Goal: Find specific page/section: Find specific page/section

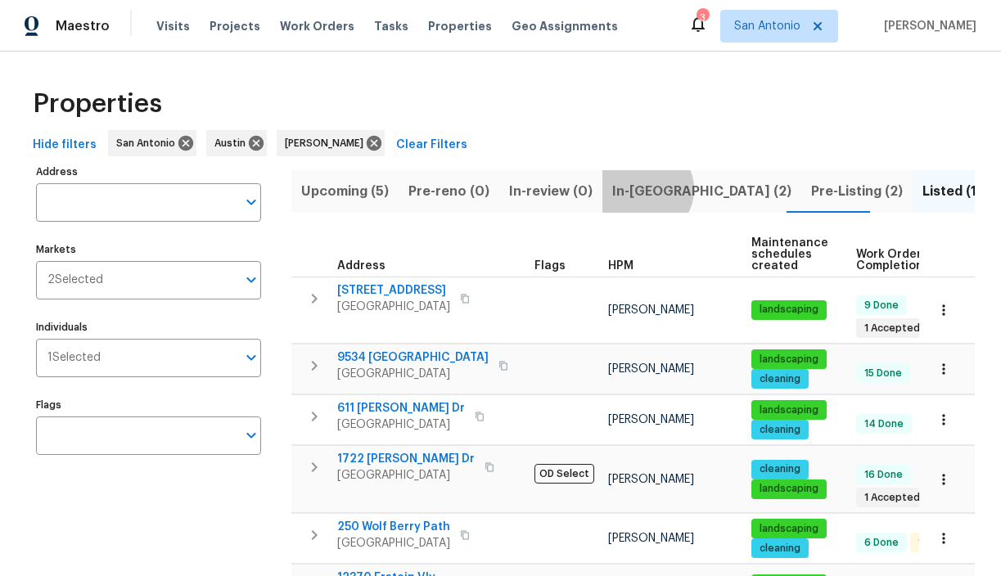
click at [634, 189] on span "In-reno (2)" at bounding box center [701, 191] width 179 height 23
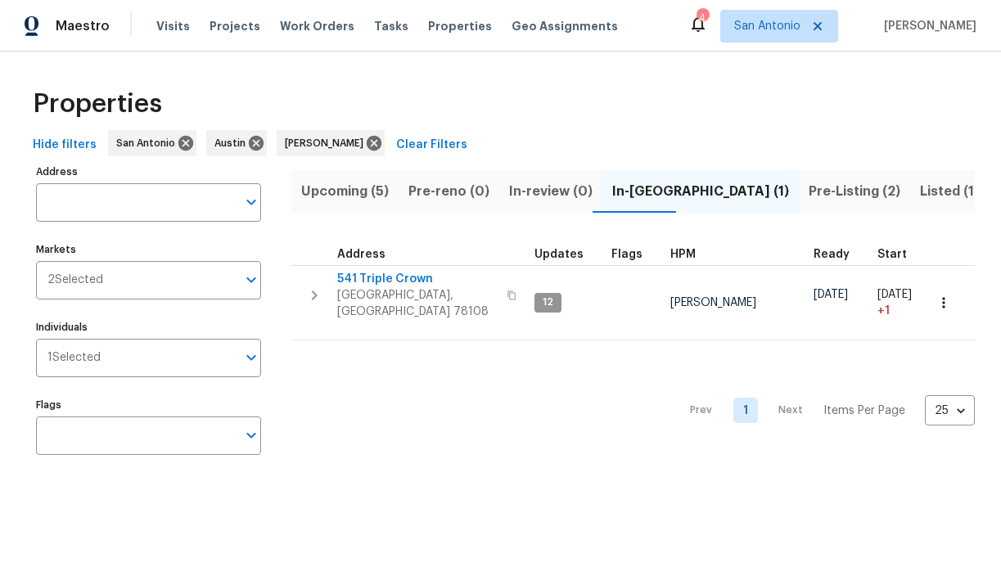
click at [809, 192] on span "Pre-Listing (2)" at bounding box center [855, 191] width 92 height 23
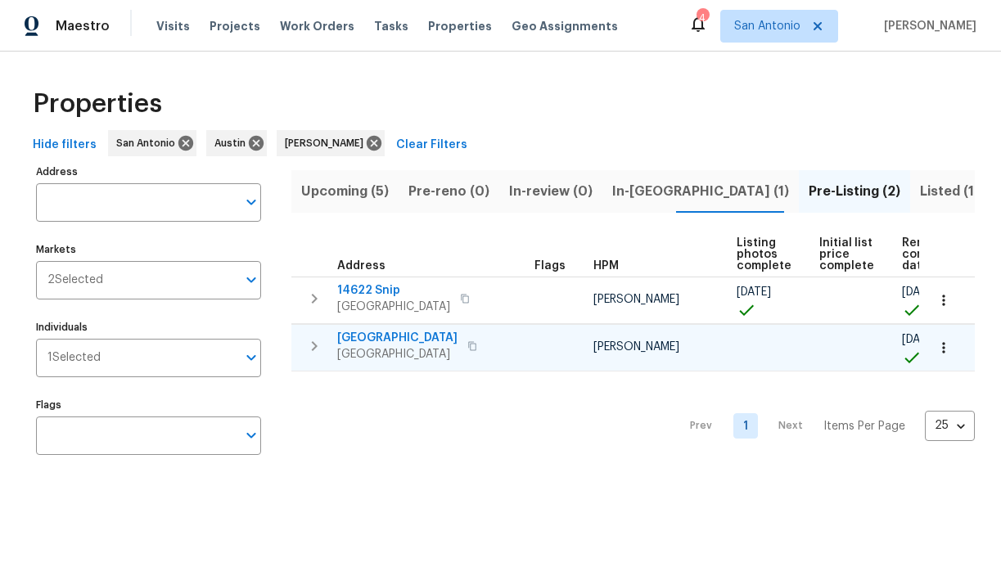
scroll to position [0, 55]
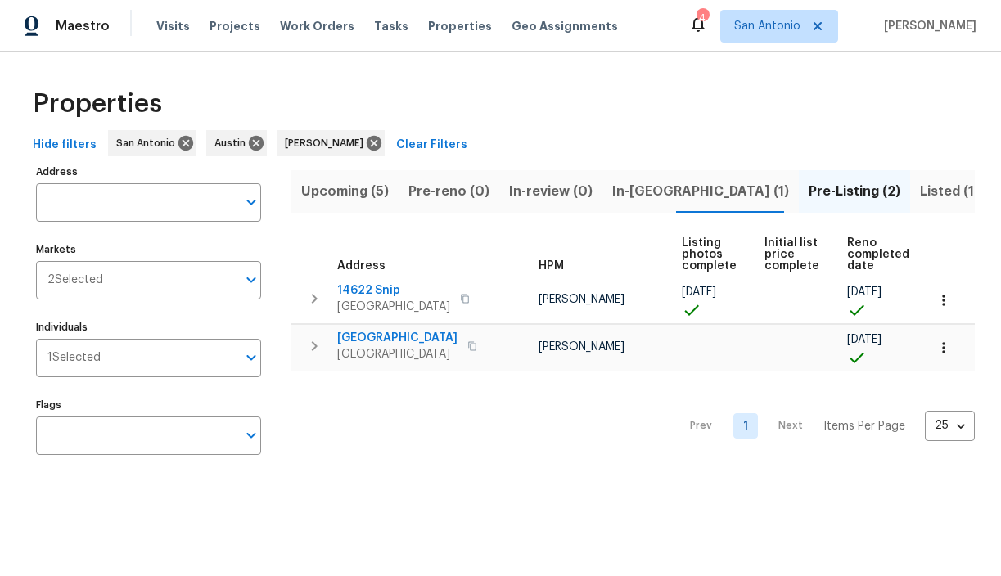
click at [343, 187] on span "Upcoming (5)" at bounding box center [345, 191] width 88 height 23
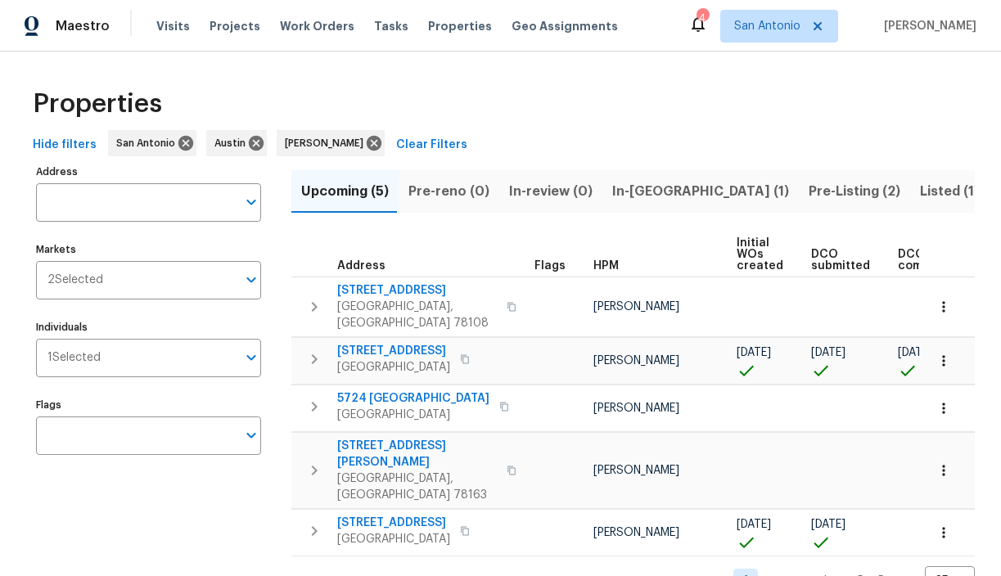
scroll to position [3, 0]
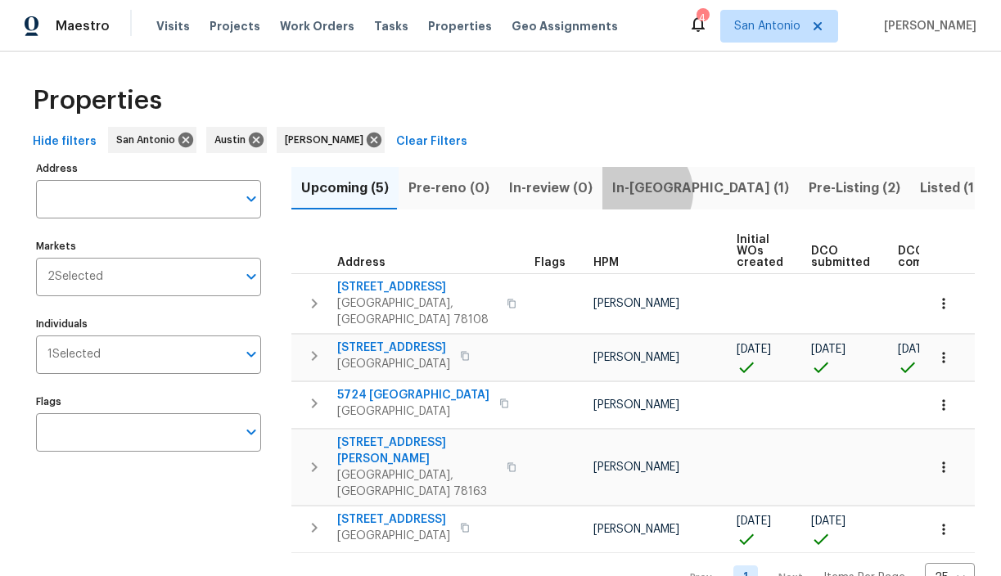
click at [630, 192] on span "In-[GEOGRAPHIC_DATA] (1)" at bounding box center [700, 188] width 177 height 23
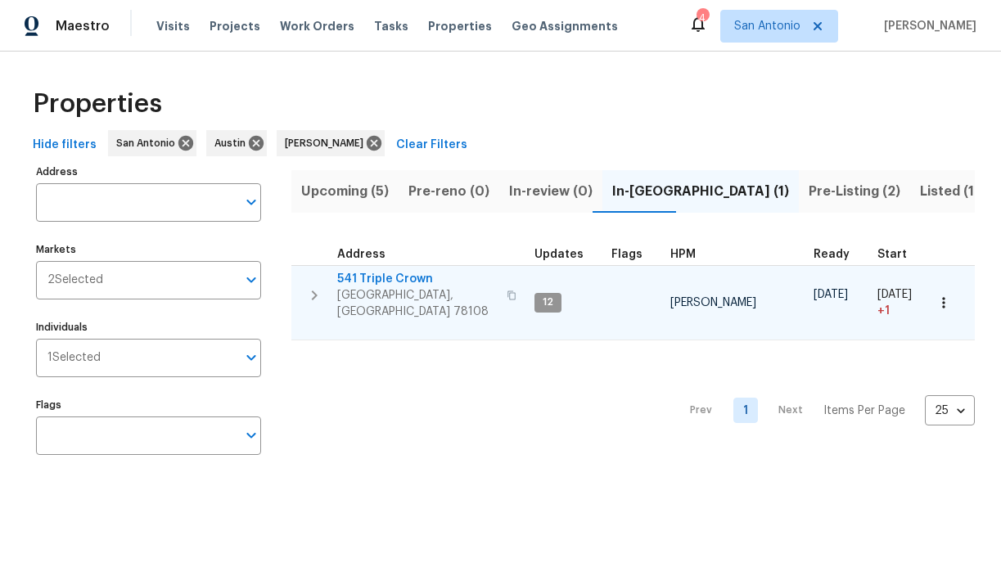
click at [317, 286] on icon "button" at bounding box center [314, 296] width 20 height 20
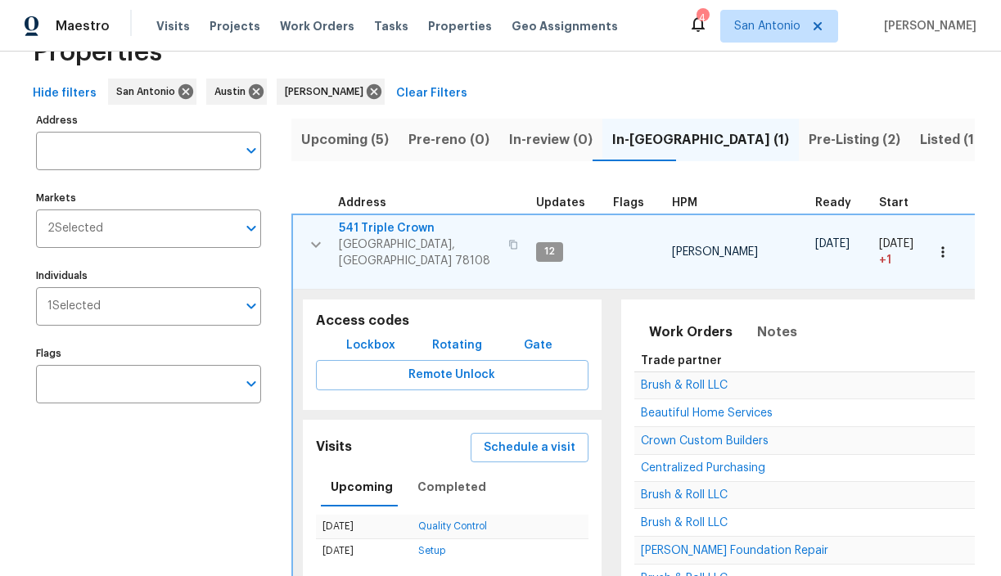
scroll to position [60, 0]
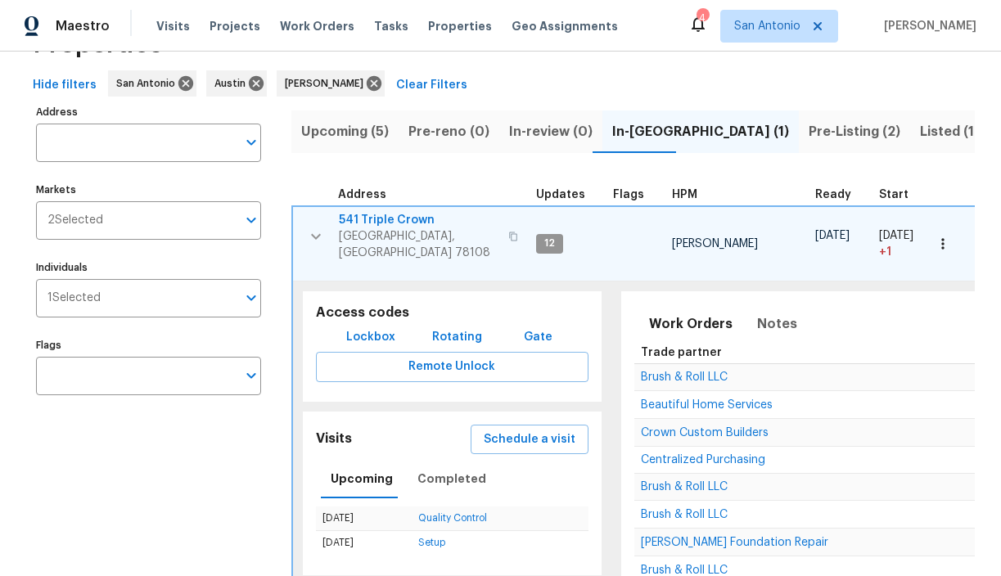
click at [313, 227] on icon "button" at bounding box center [316, 237] width 20 height 20
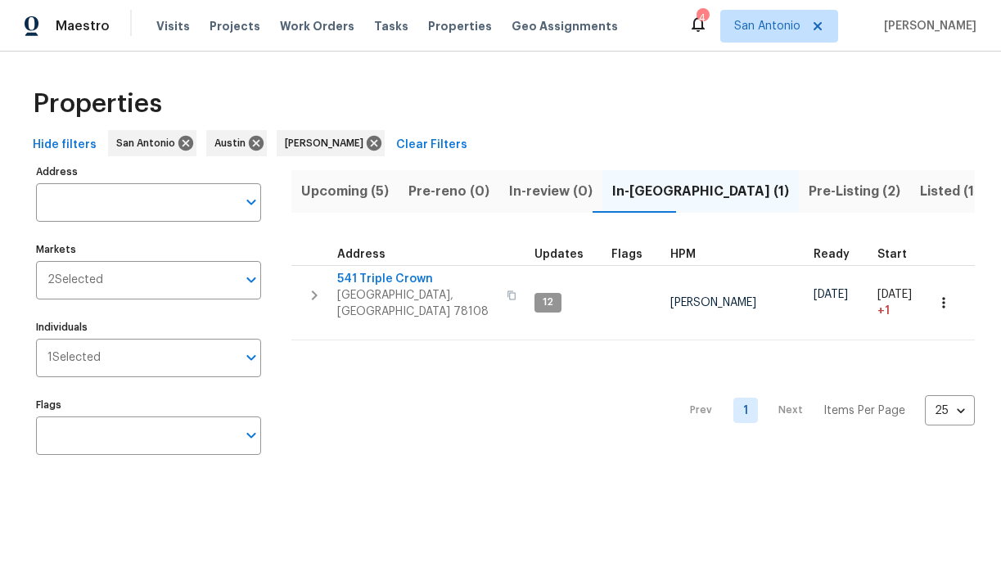
scroll to position [0, 0]
click at [809, 187] on span "Pre-Listing (2)" at bounding box center [855, 191] width 92 height 23
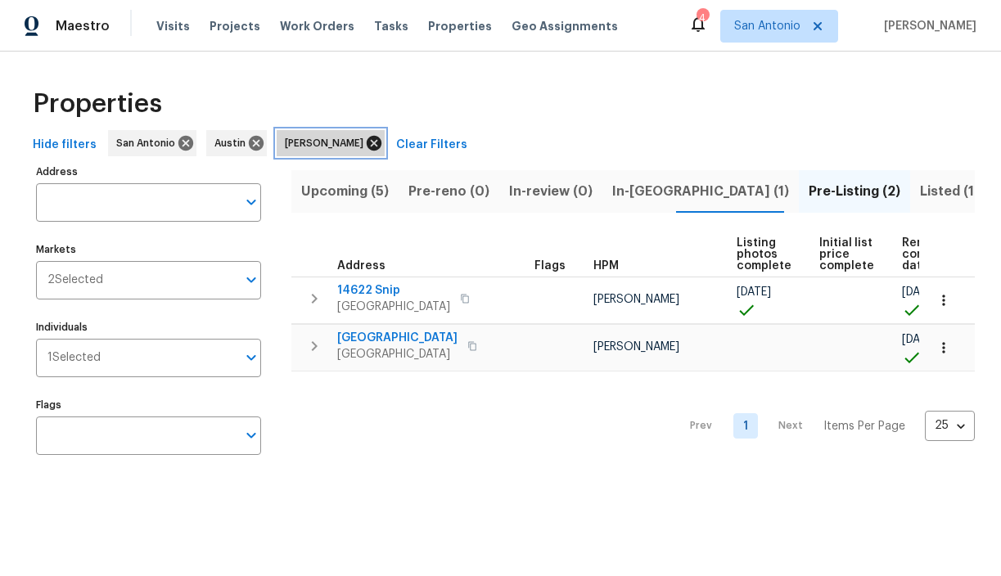
click at [367, 138] on icon at bounding box center [374, 143] width 15 height 15
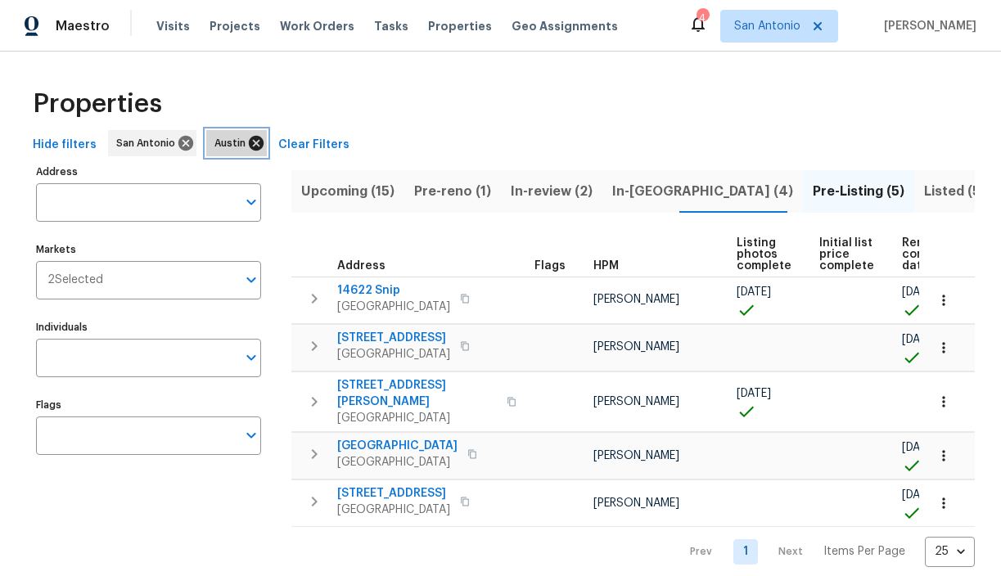
click at [249, 146] on icon at bounding box center [256, 143] width 15 height 15
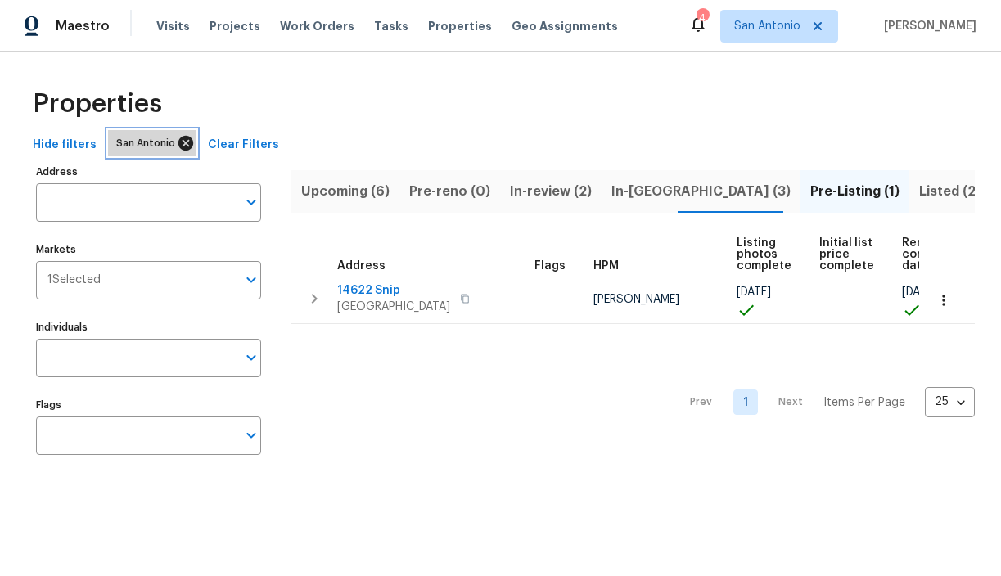
click at [183, 143] on icon at bounding box center [185, 143] width 15 height 15
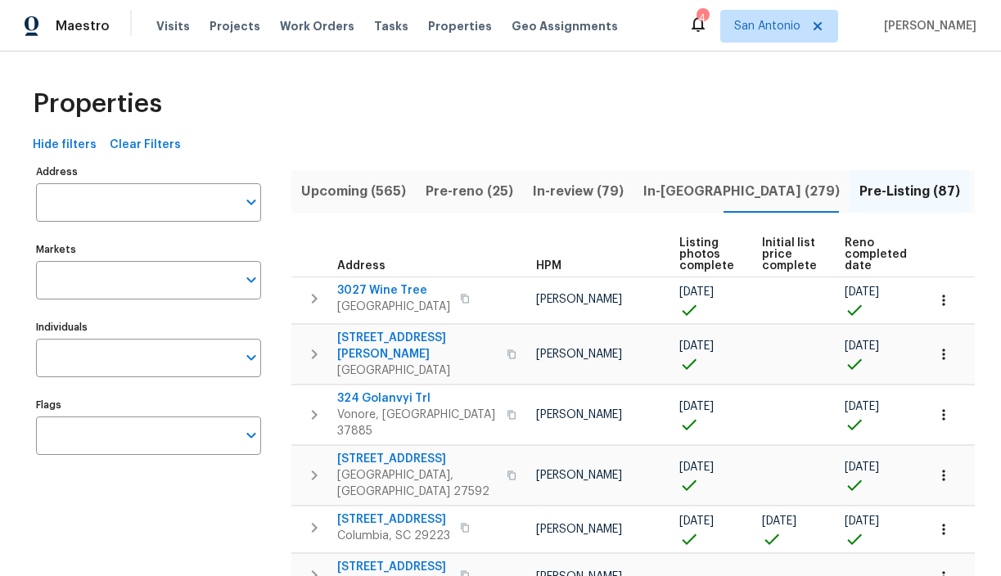
click at [652, 189] on span "In-[GEOGRAPHIC_DATA] (279)" at bounding box center [741, 191] width 196 height 23
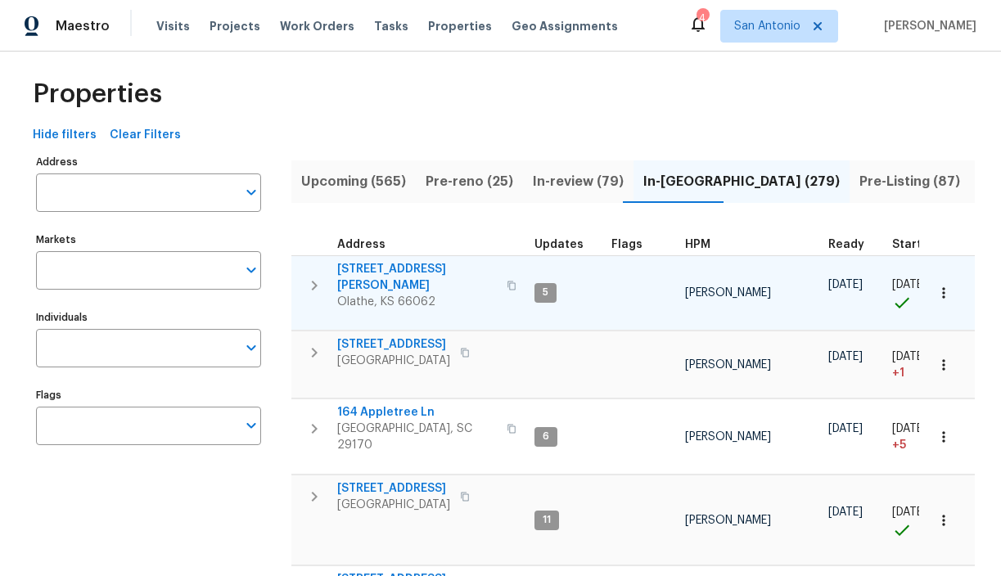
scroll to position [17, 0]
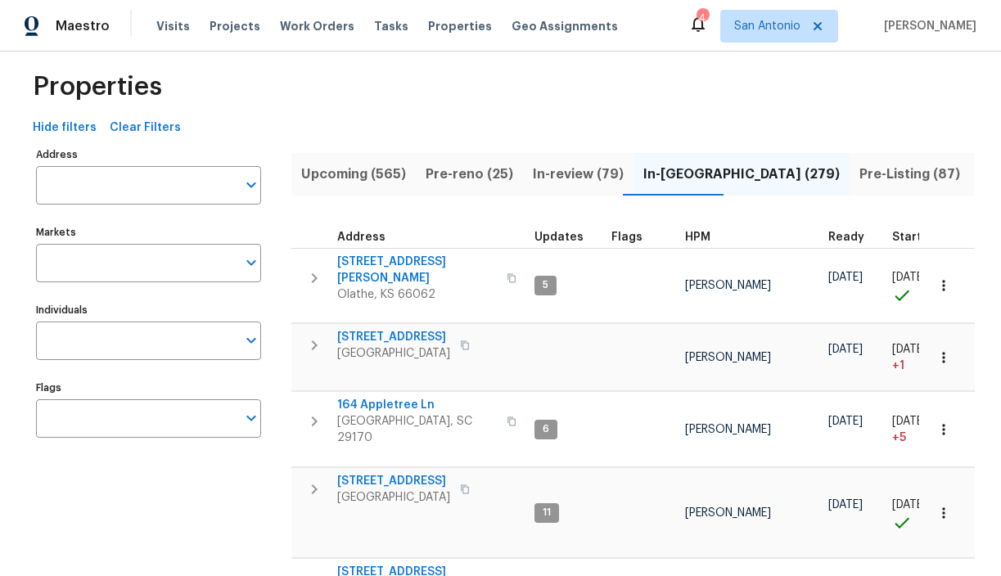
click at [456, 174] on span "Pre-reno (25)" at bounding box center [470, 174] width 88 height 23
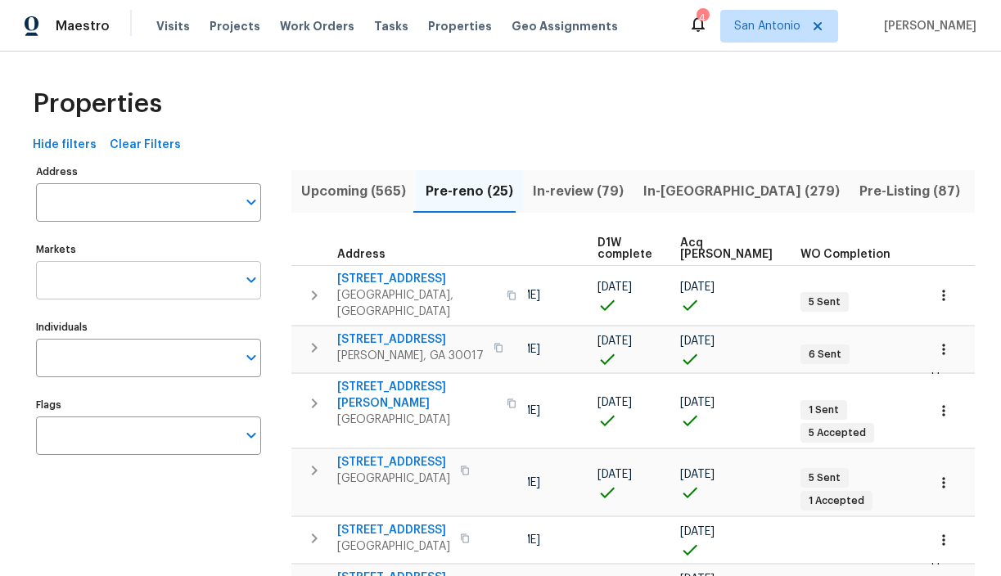
click at [237, 281] on div "Markets" at bounding box center [148, 280] width 225 height 38
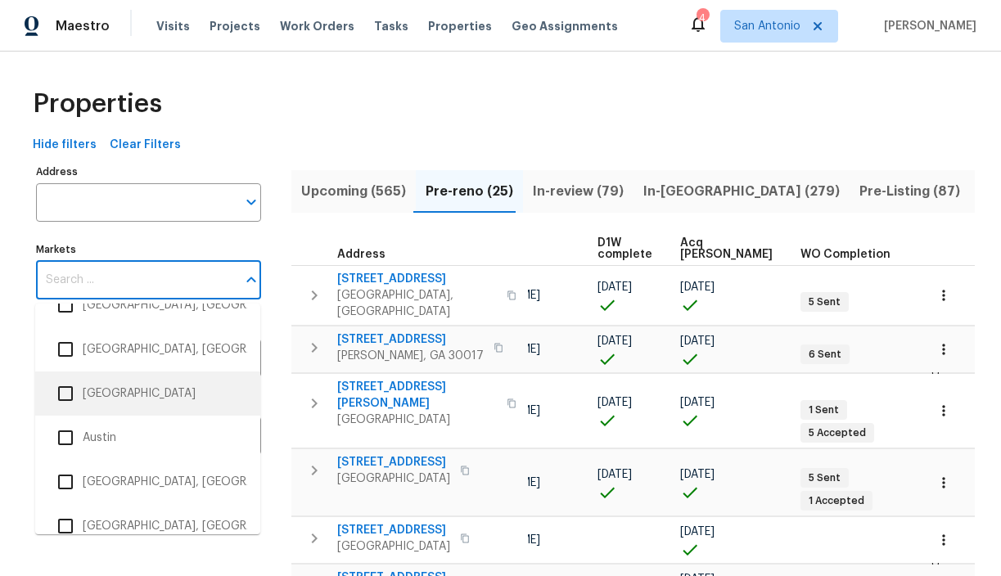
scroll to position [79, 0]
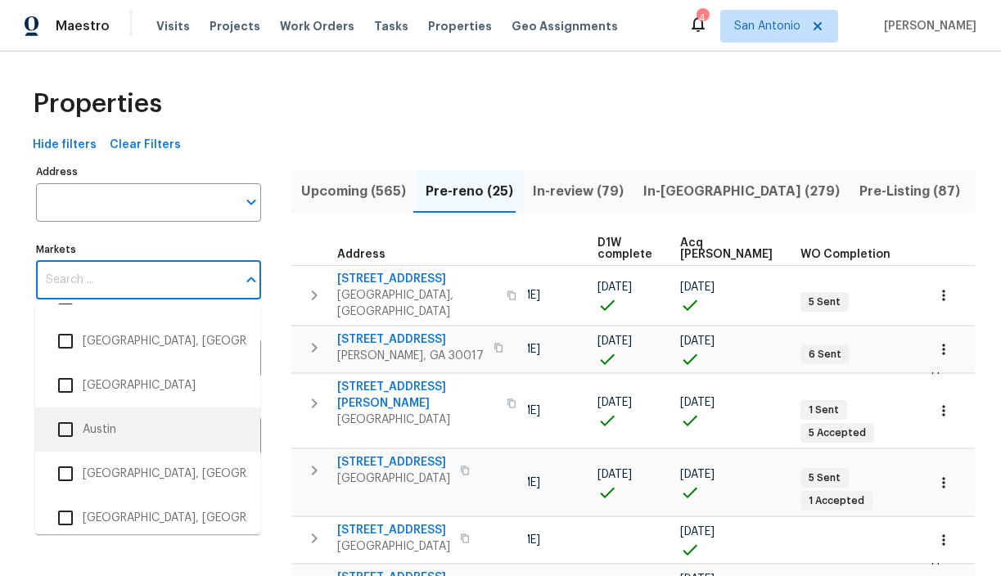
click at [117, 424] on li "Austin" at bounding box center [147, 430] width 199 height 34
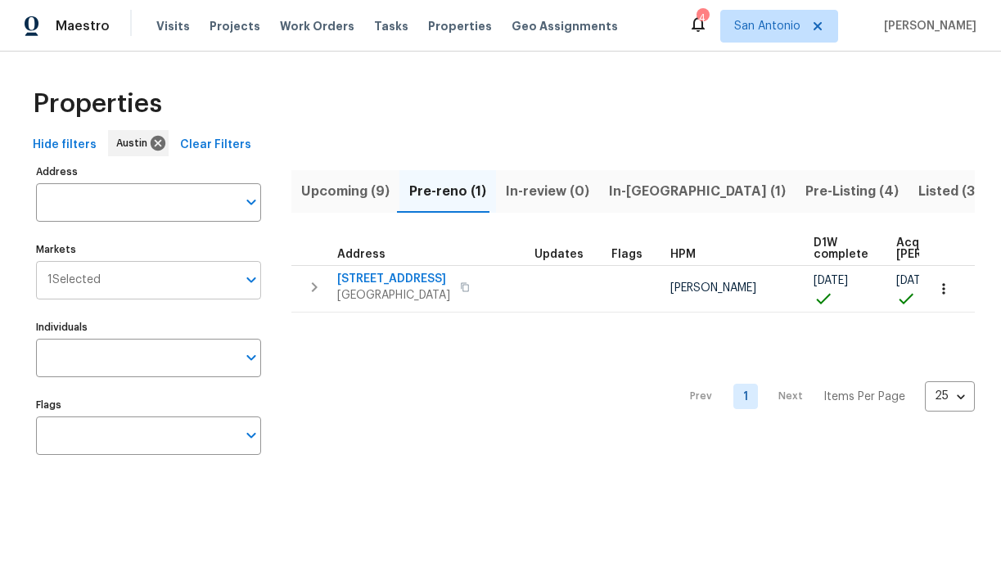
click at [203, 295] on input "Markets" at bounding box center [169, 280] width 136 height 38
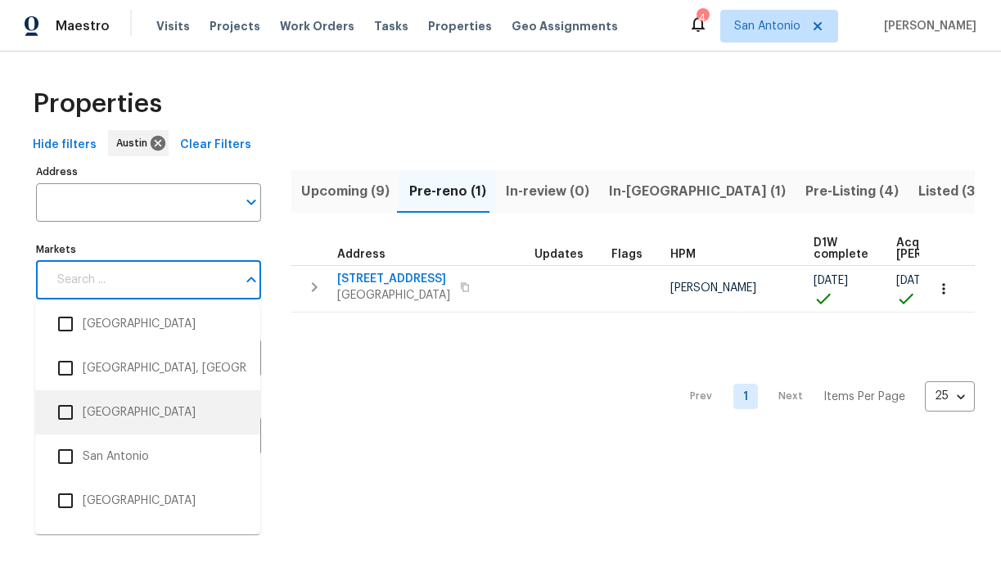
scroll to position [2931, 0]
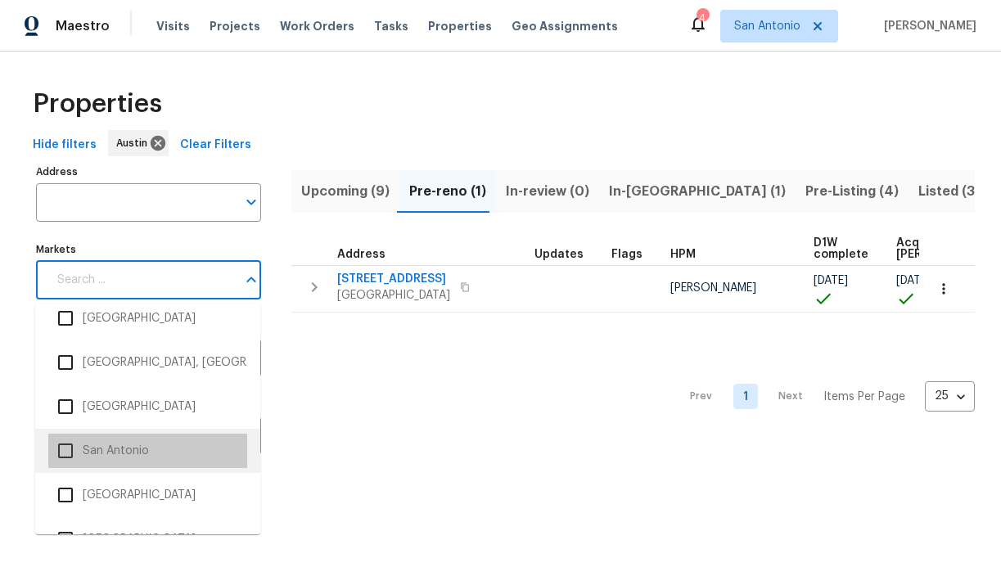
click at [138, 452] on li "San Antonio" at bounding box center [147, 451] width 199 height 34
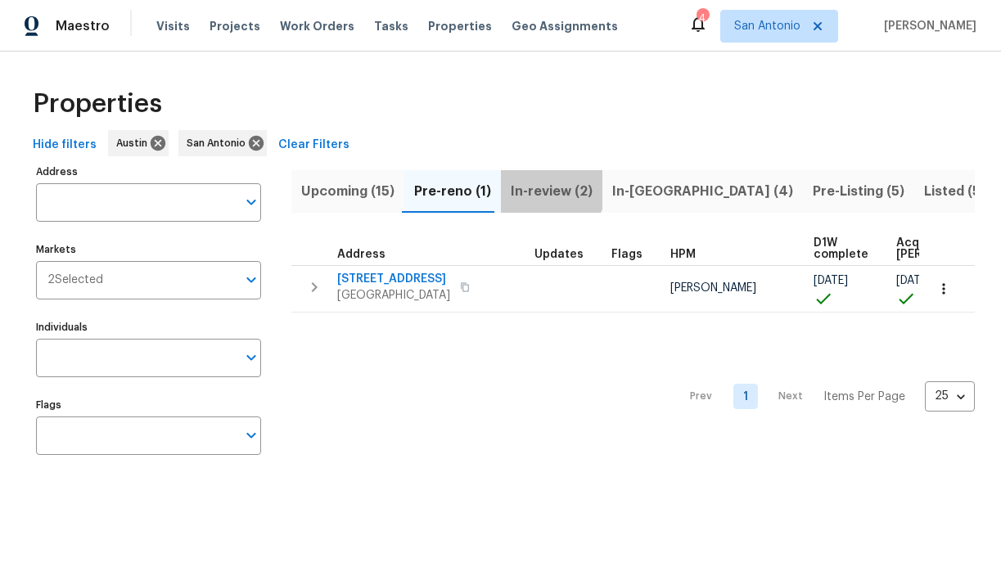
click at [542, 185] on span "In-review (2)" at bounding box center [552, 191] width 82 height 23
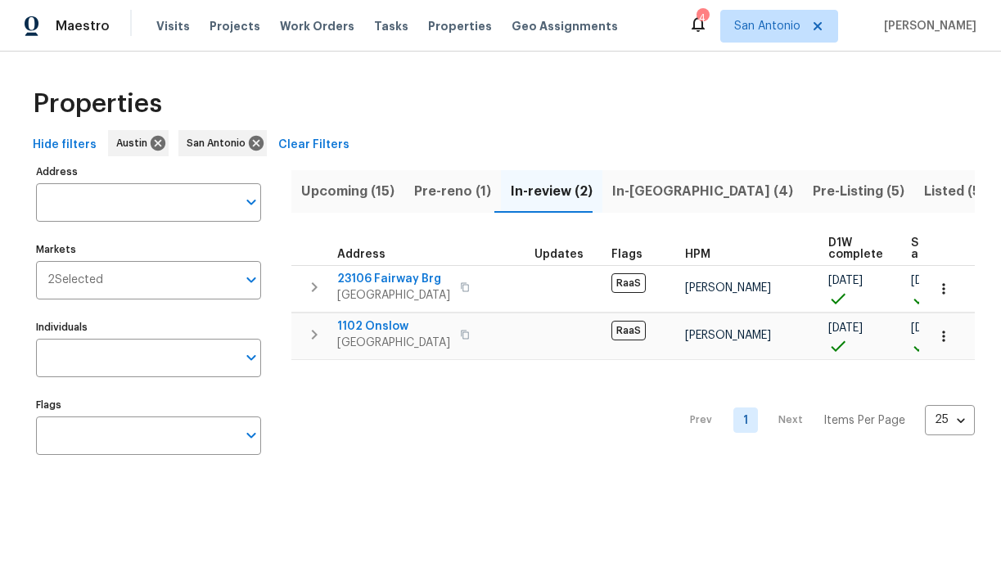
click at [602, 188] on button "In-[GEOGRAPHIC_DATA] (4)" at bounding box center [702, 191] width 201 height 43
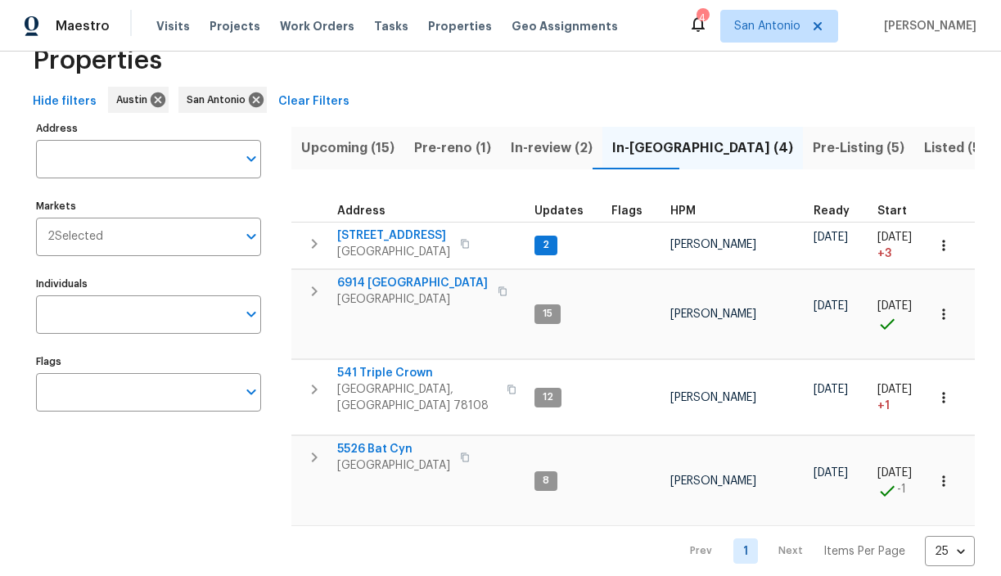
scroll to position [52, 0]
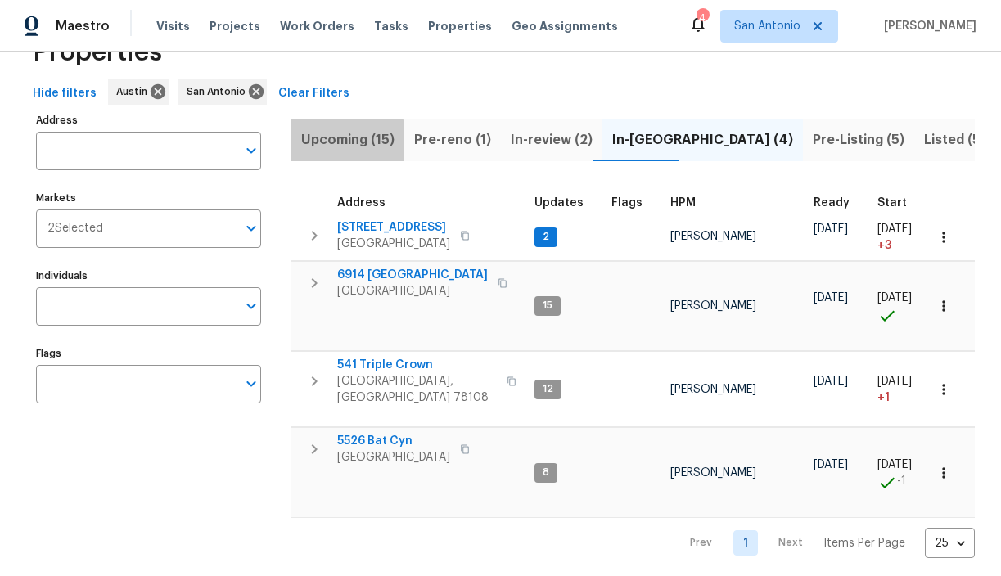
click at [340, 143] on span "Upcoming (15)" at bounding box center [347, 140] width 93 height 23
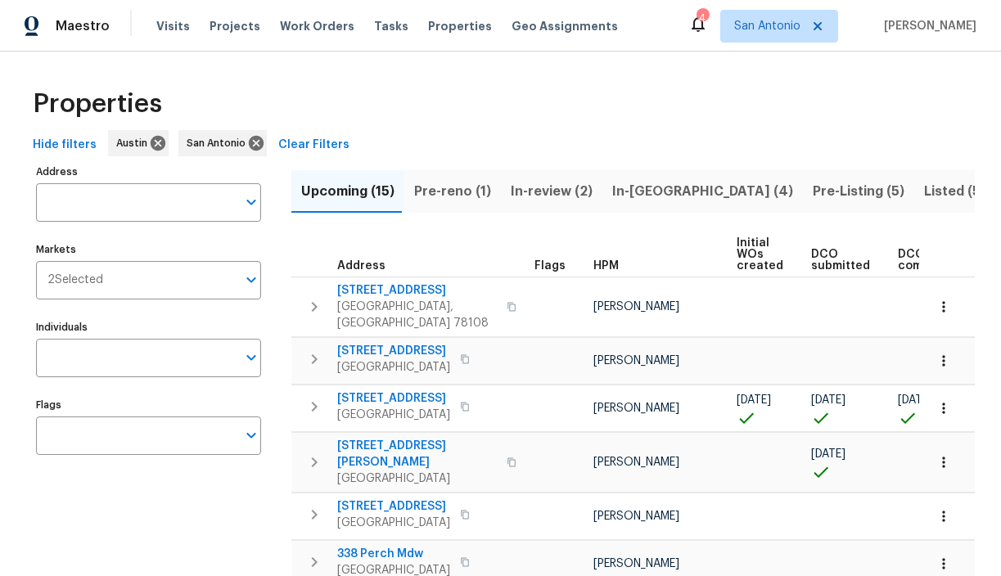
click at [813, 187] on span "Pre-Listing (5)" at bounding box center [859, 191] width 92 height 23
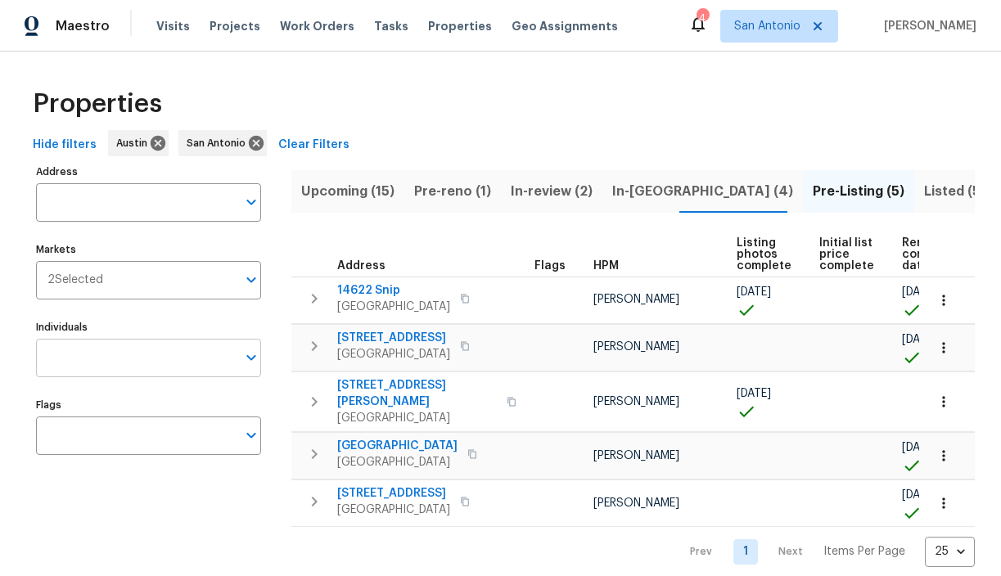
click at [240, 354] on div at bounding box center [250, 357] width 21 height 23
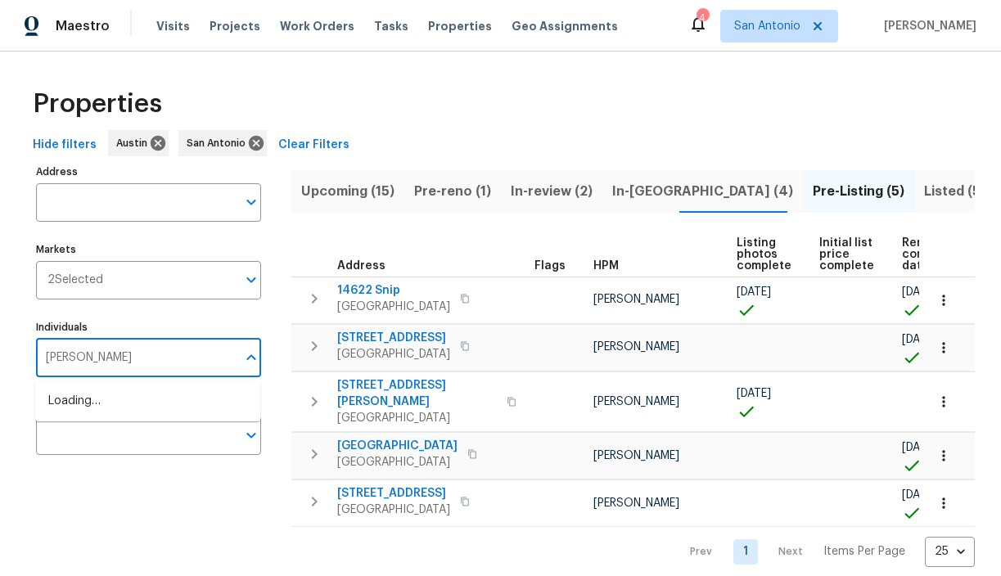
type input "[PERSON_NAME]"
click at [110, 399] on li "[PERSON_NAME]" at bounding box center [147, 410] width 199 height 34
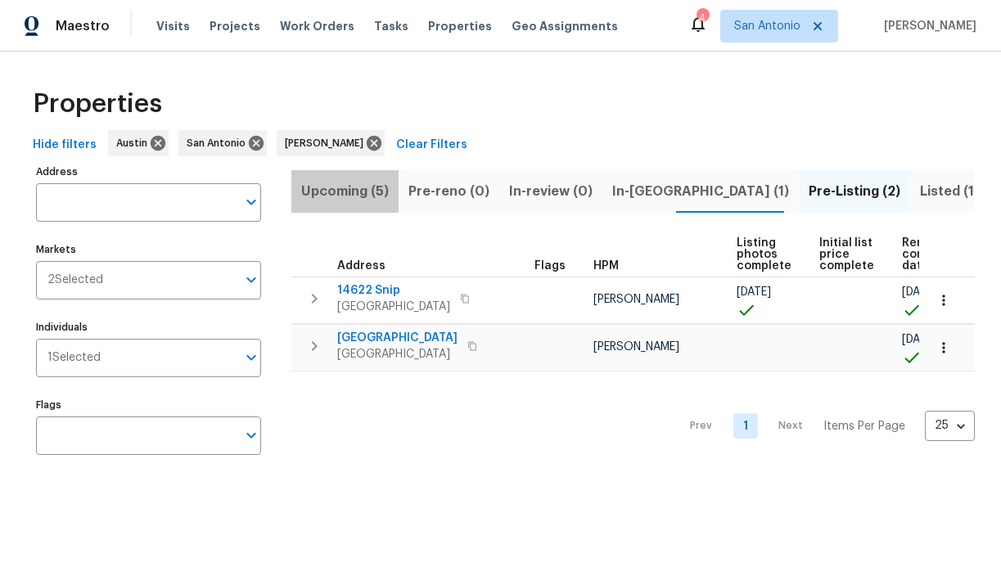
click at [352, 189] on span "Upcoming (5)" at bounding box center [345, 191] width 88 height 23
